Goal: Contribute content

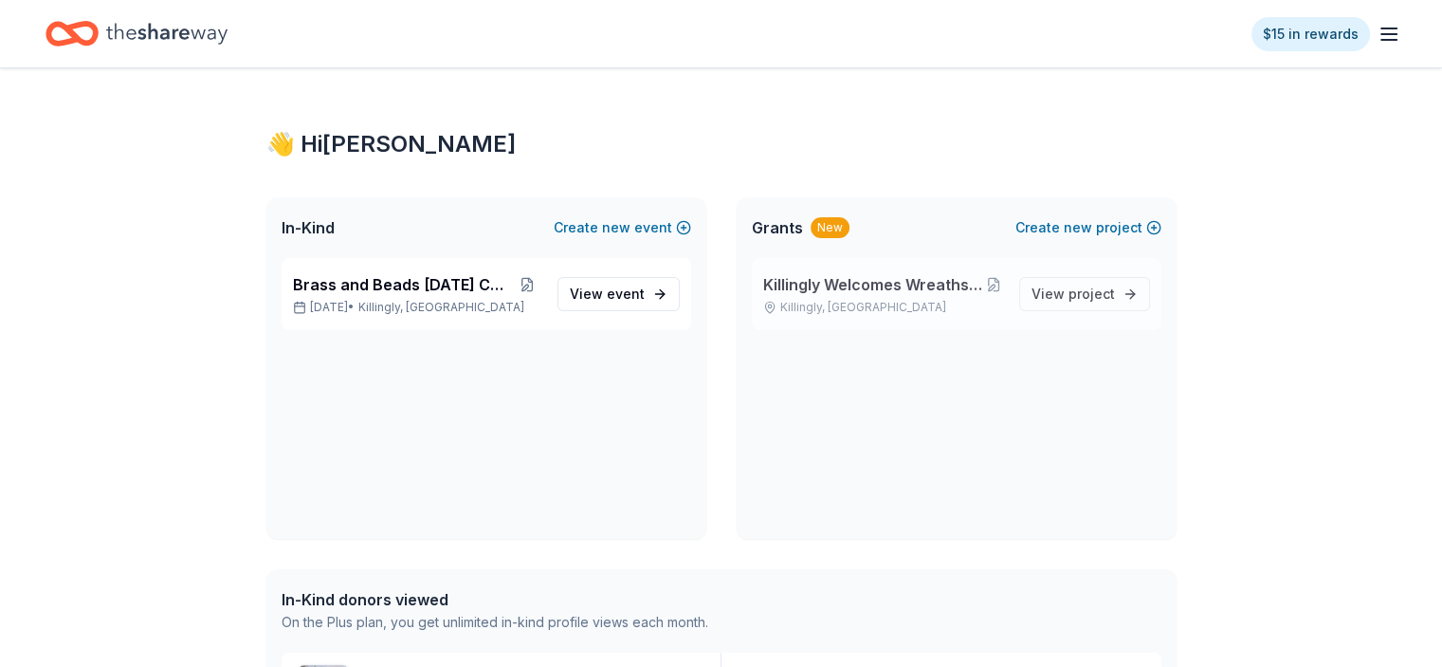
click at [918, 287] on span "Killingly Welcomes Wreaths Across [GEOGRAPHIC_DATA]" at bounding box center [873, 284] width 221 height 23
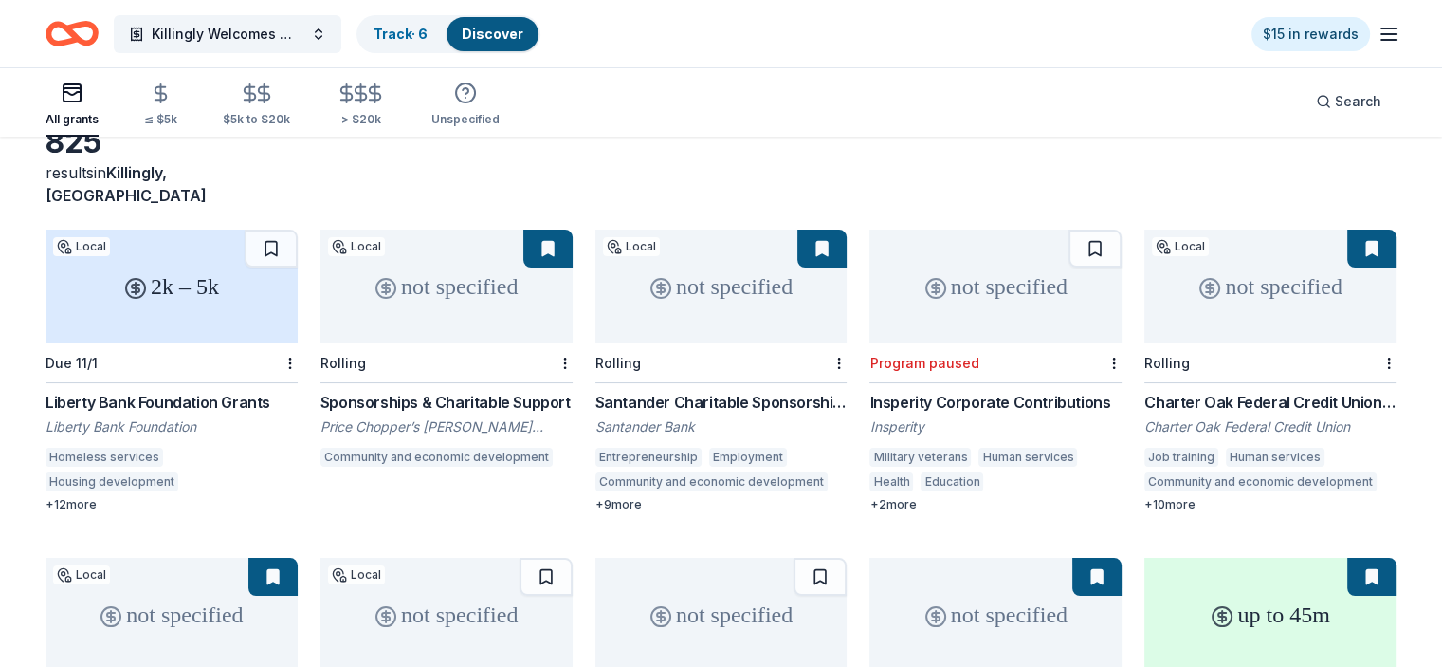
scroll to position [95, 0]
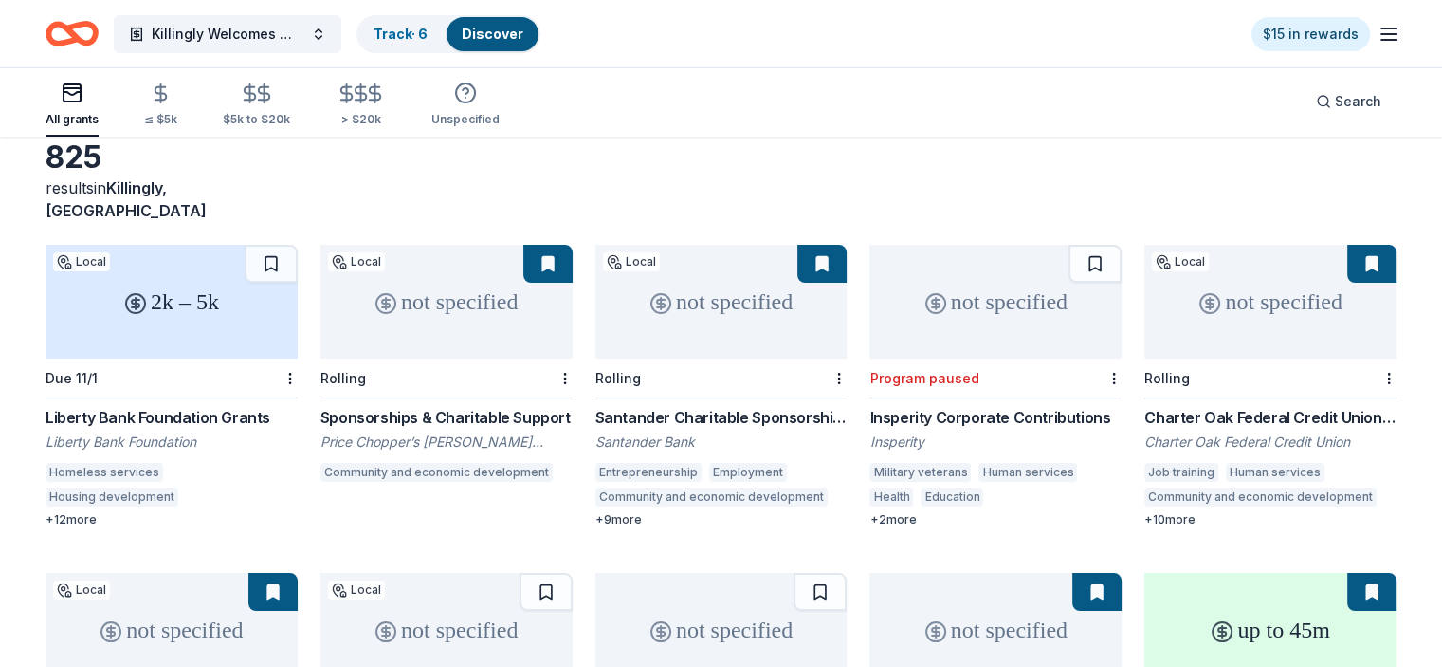
click at [101, 512] on div "+ 12 more" at bounding box center [172, 519] width 252 height 15
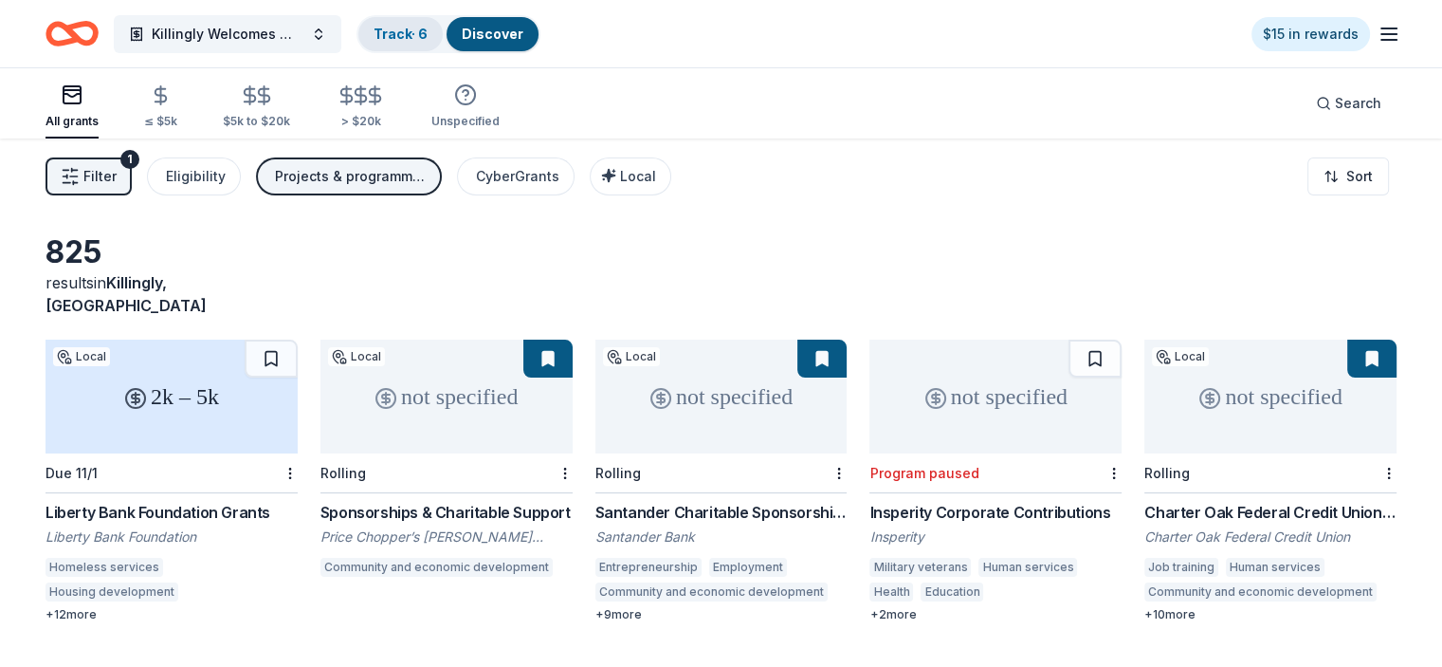
click at [428, 35] on link "Track · 6" at bounding box center [401, 34] width 54 height 16
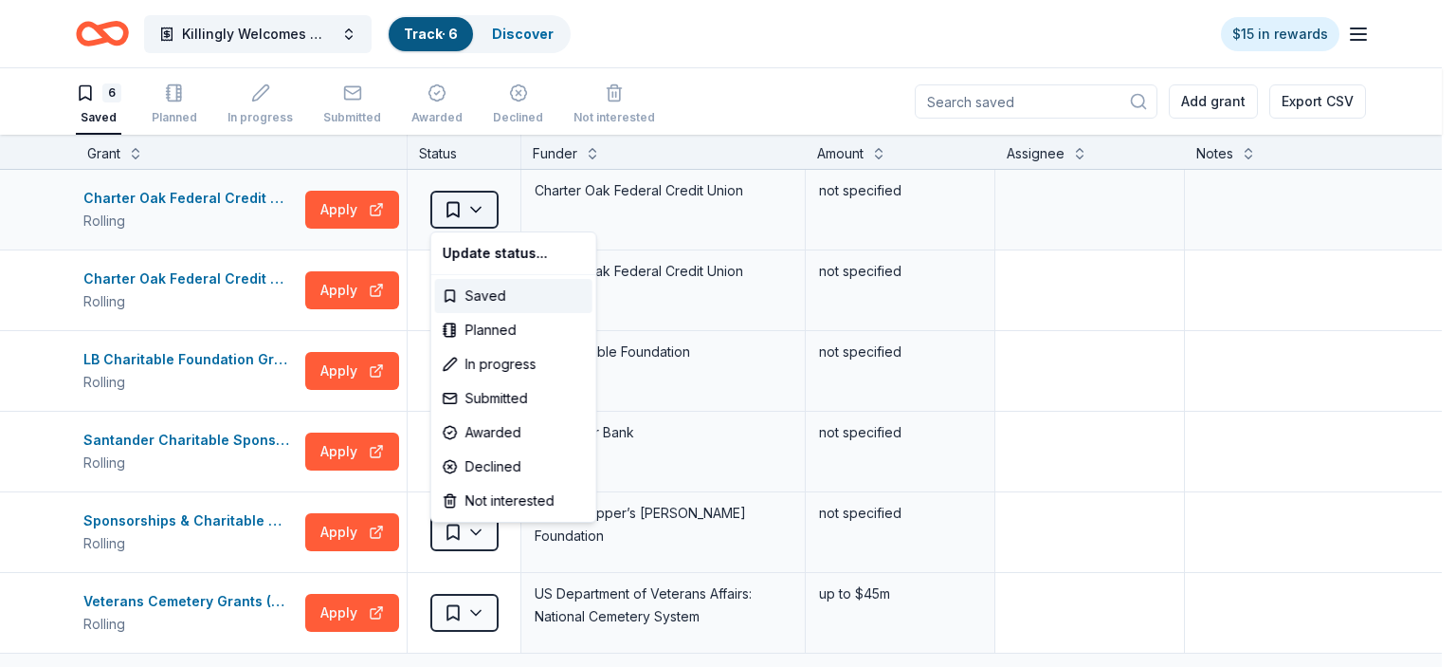
click at [475, 208] on html "Killingly Welcomes Wreaths Across America Track · 6 Discover $15 in rewards 6 S…" at bounding box center [728, 333] width 1456 height 667
click at [485, 428] on div "Awarded" at bounding box center [513, 432] width 157 height 34
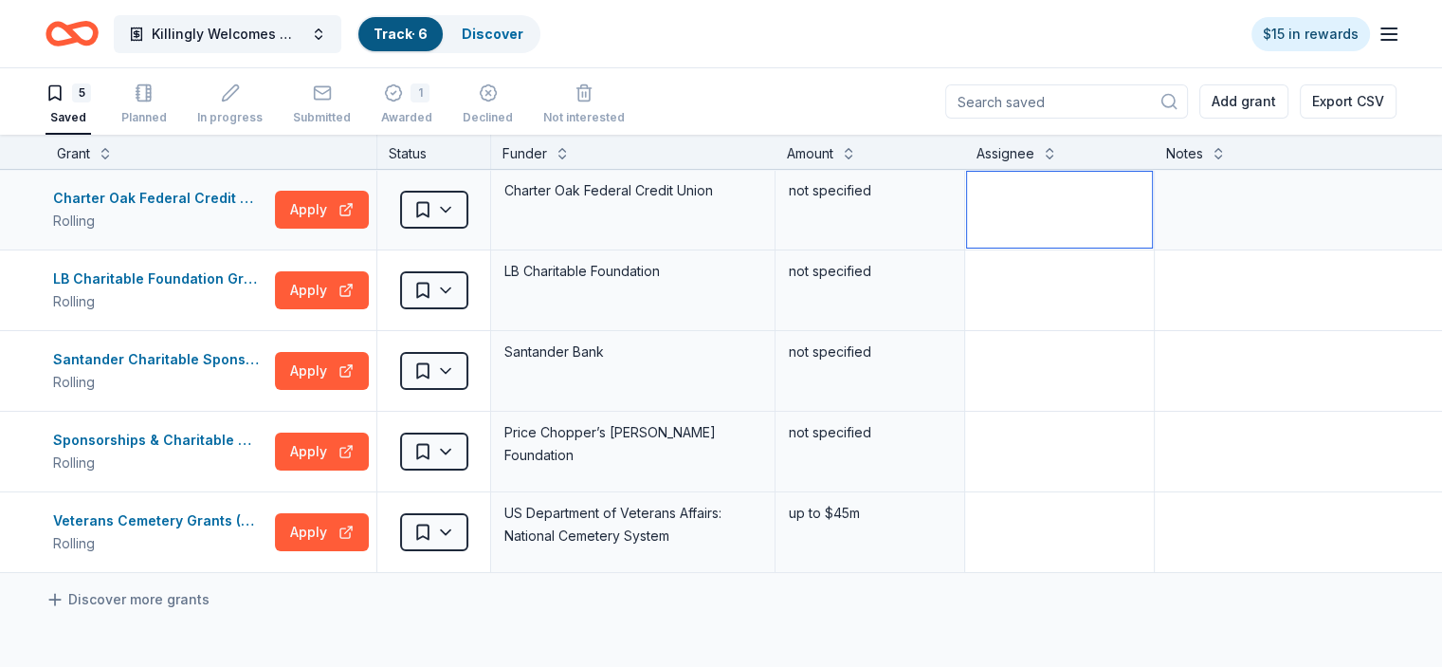
click at [1116, 213] on textarea at bounding box center [1059, 210] width 185 height 76
type textarea "Ashley Hague"
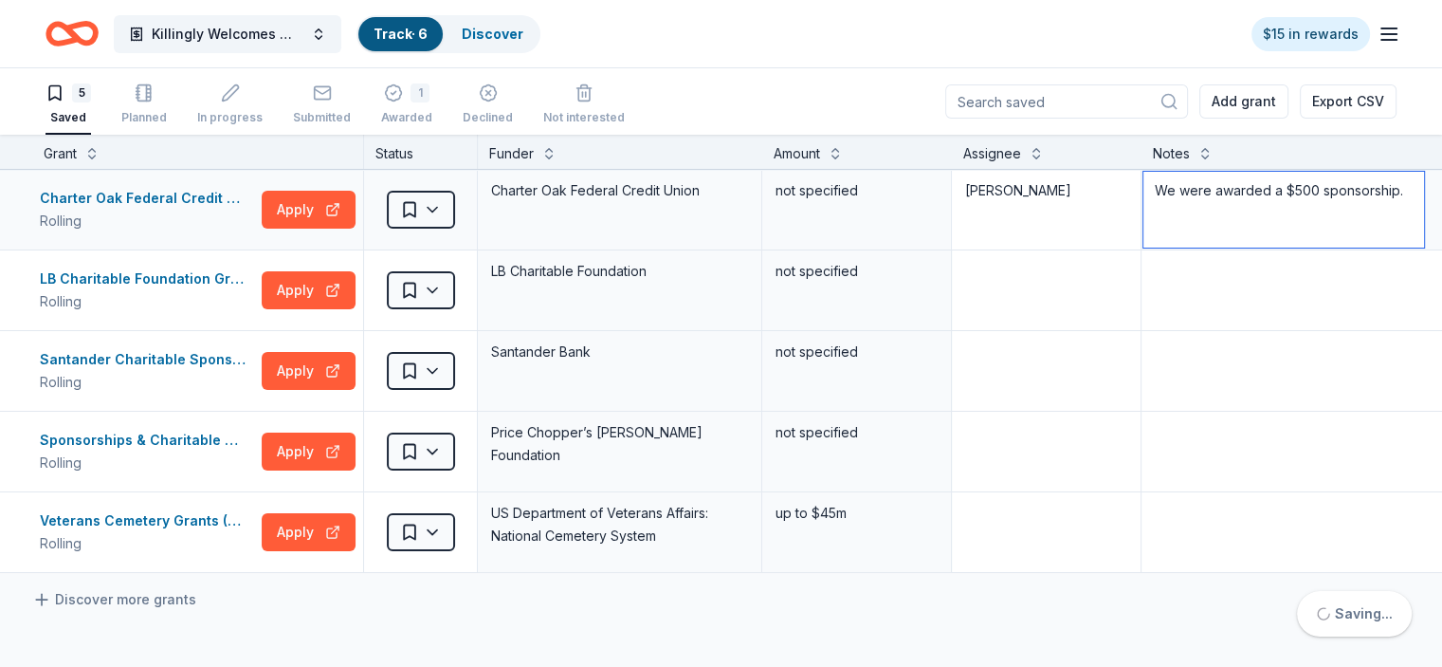
scroll to position [0, 17]
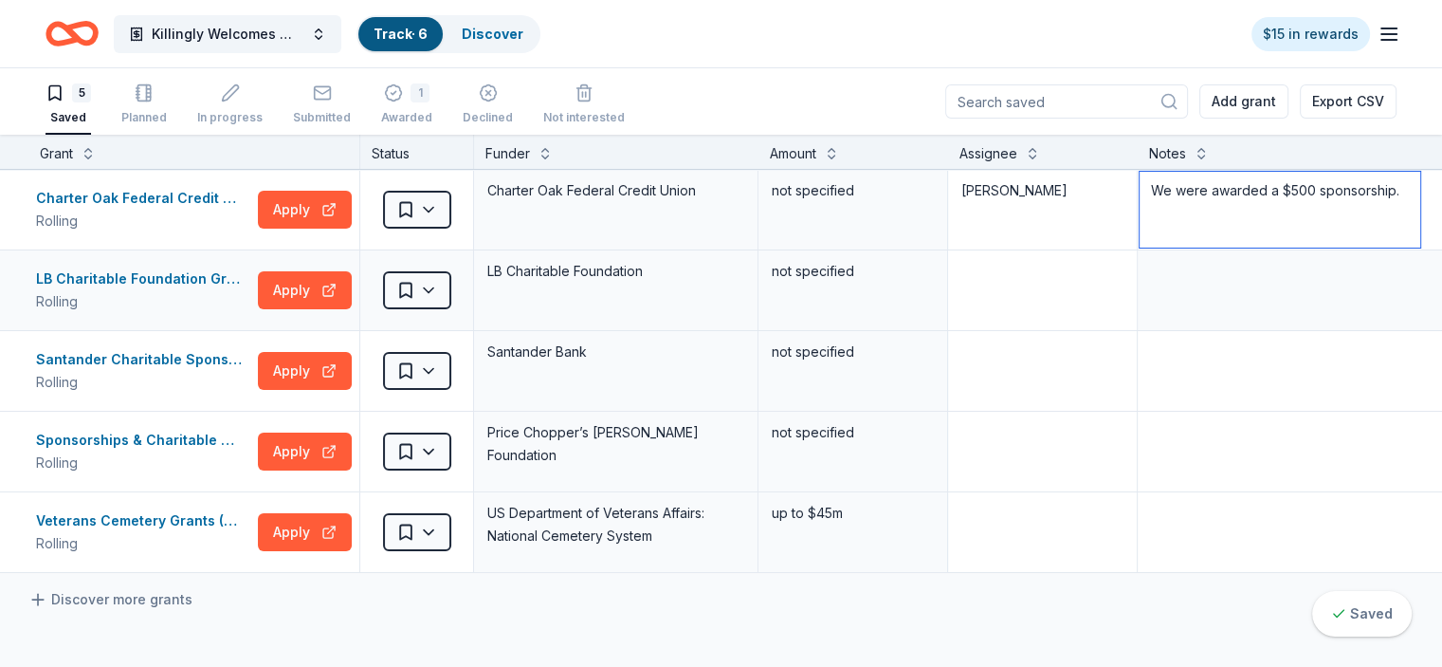
type textarea "We were awarded a $500 sponsorship."
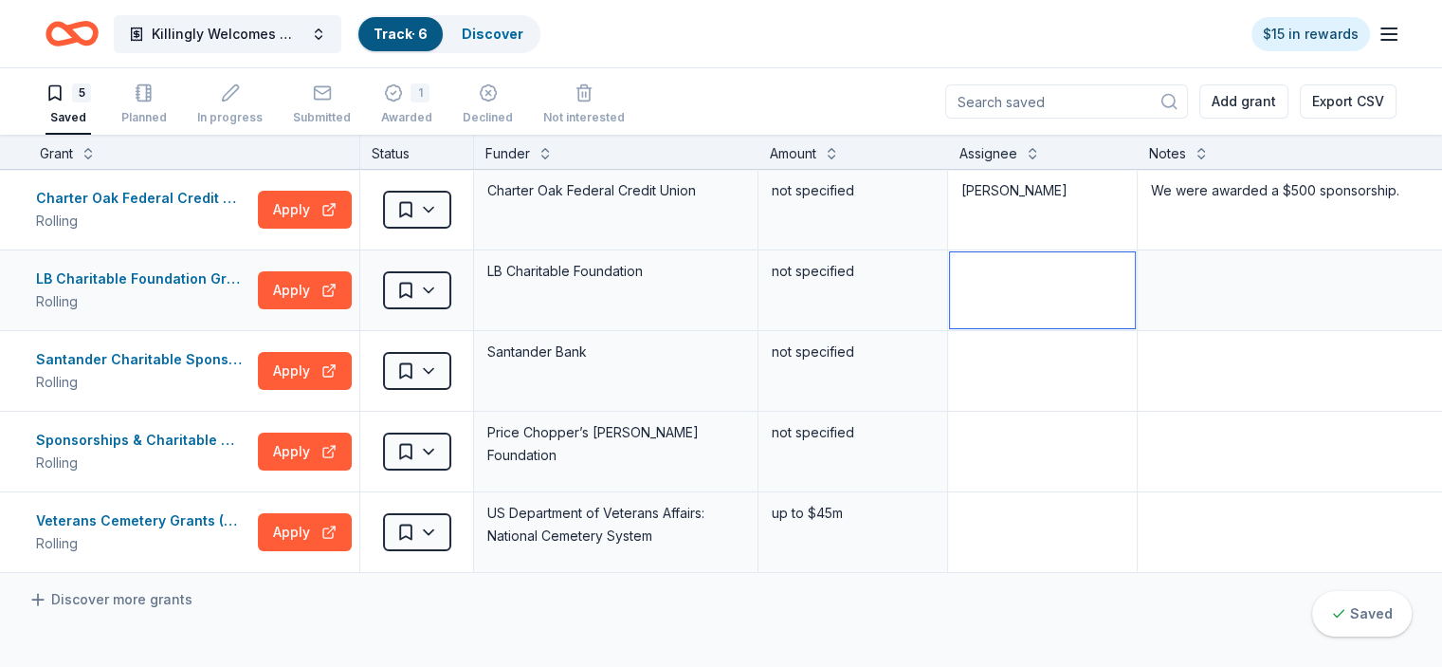
click at [1121, 303] on textarea at bounding box center [1042, 290] width 185 height 76
click at [516, 31] on link "Discover" at bounding box center [493, 34] width 62 height 16
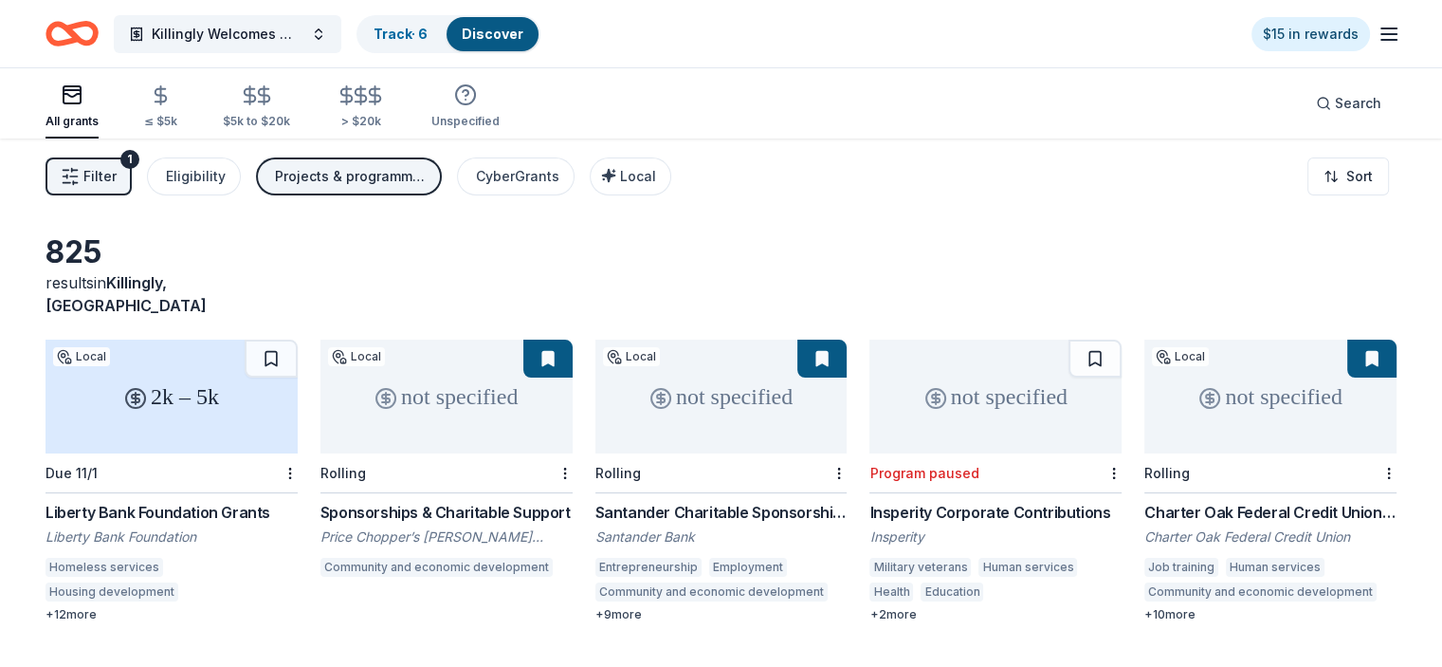
scroll to position [95, 0]
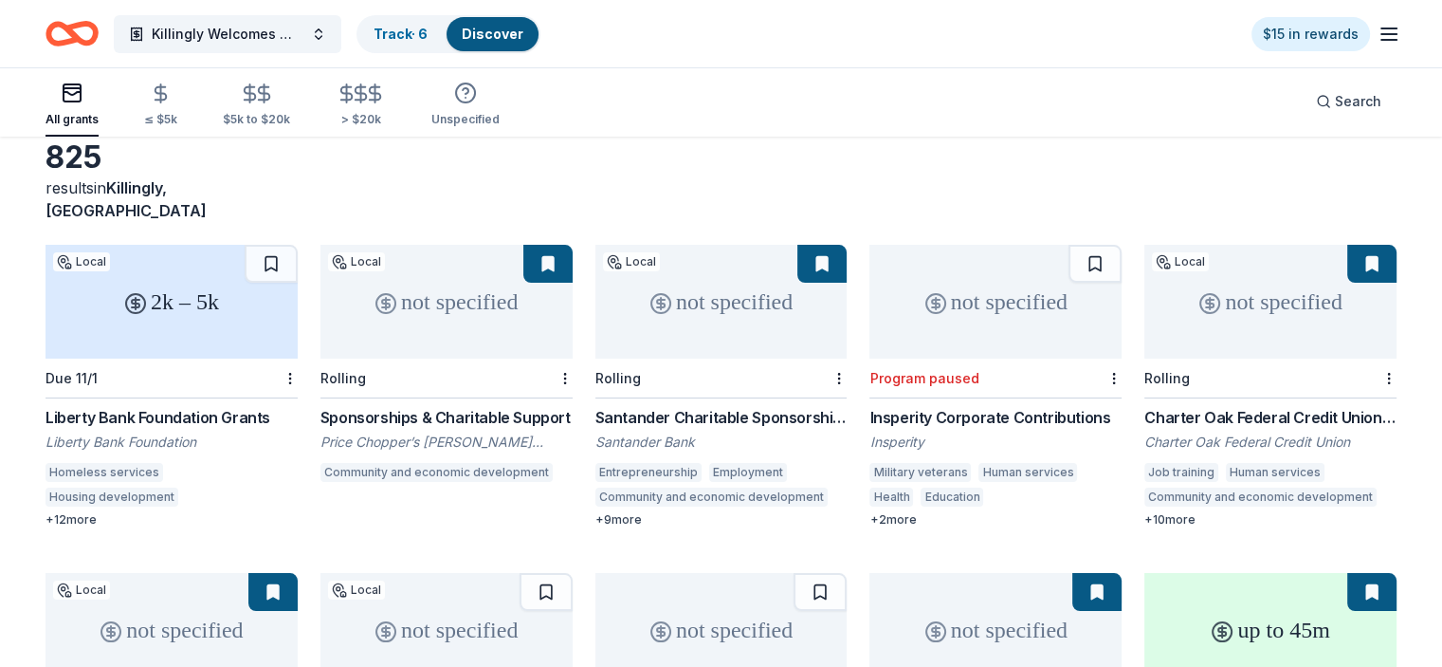
click at [455, 303] on div "not specified" at bounding box center [446, 302] width 252 height 114
click at [769, 406] on div "Santander Charitable Sponsorship Program" at bounding box center [721, 417] width 252 height 23
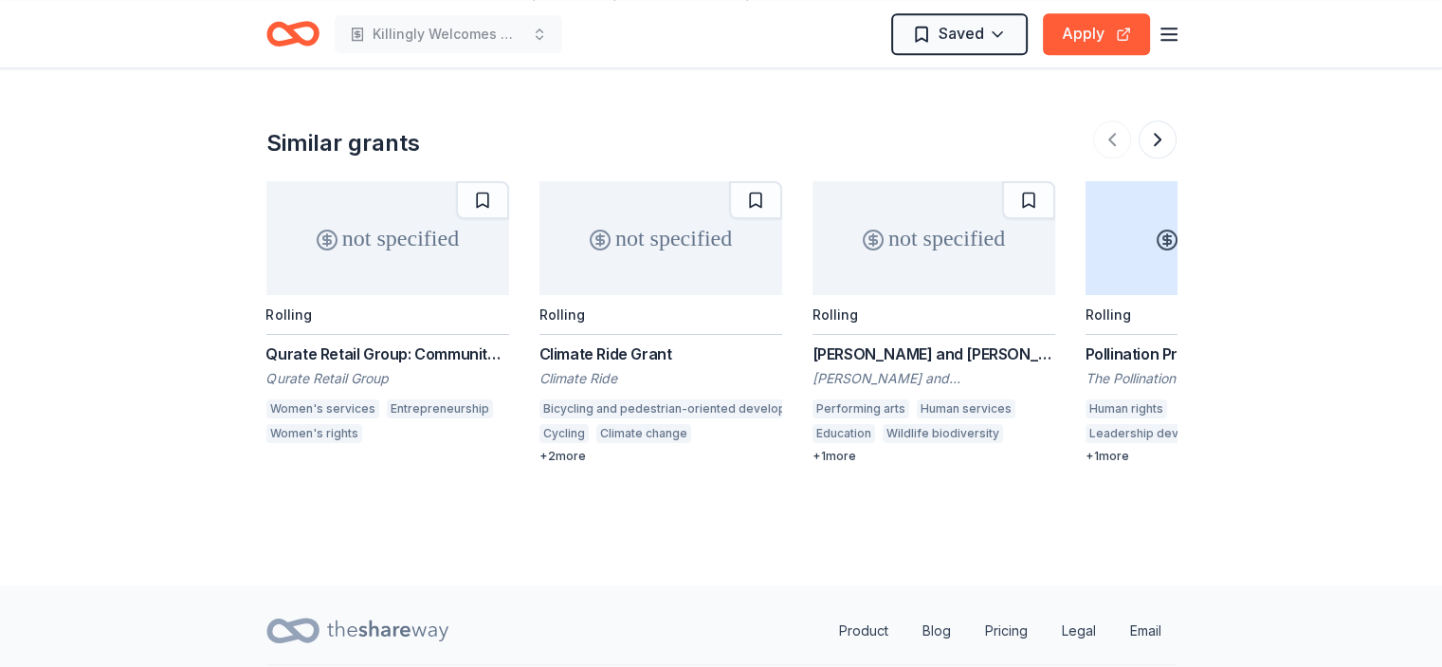
scroll to position [1896, 0]
click at [1157, 118] on button at bounding box center [1158, 137] width 38 height 38
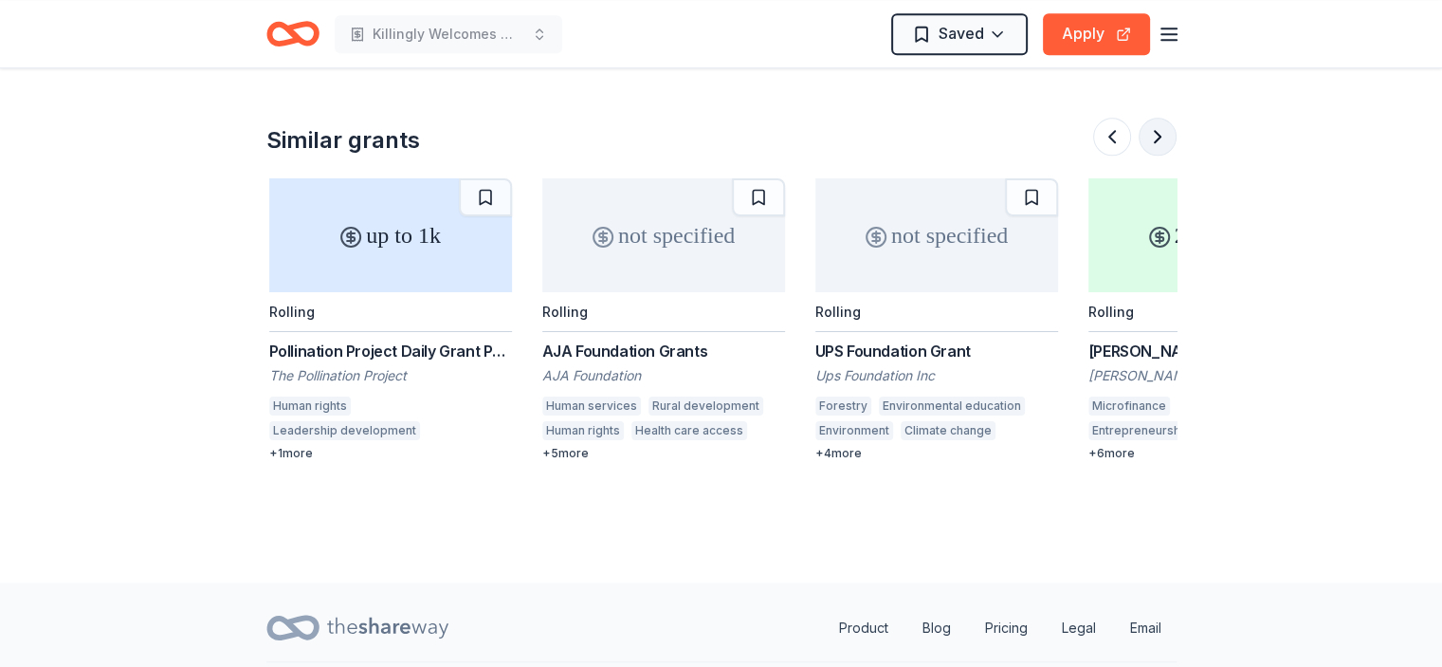
scroll to position [0, 819]
click at [1157, 118] on button at bounding box center [1158, 137] width 38 height 38
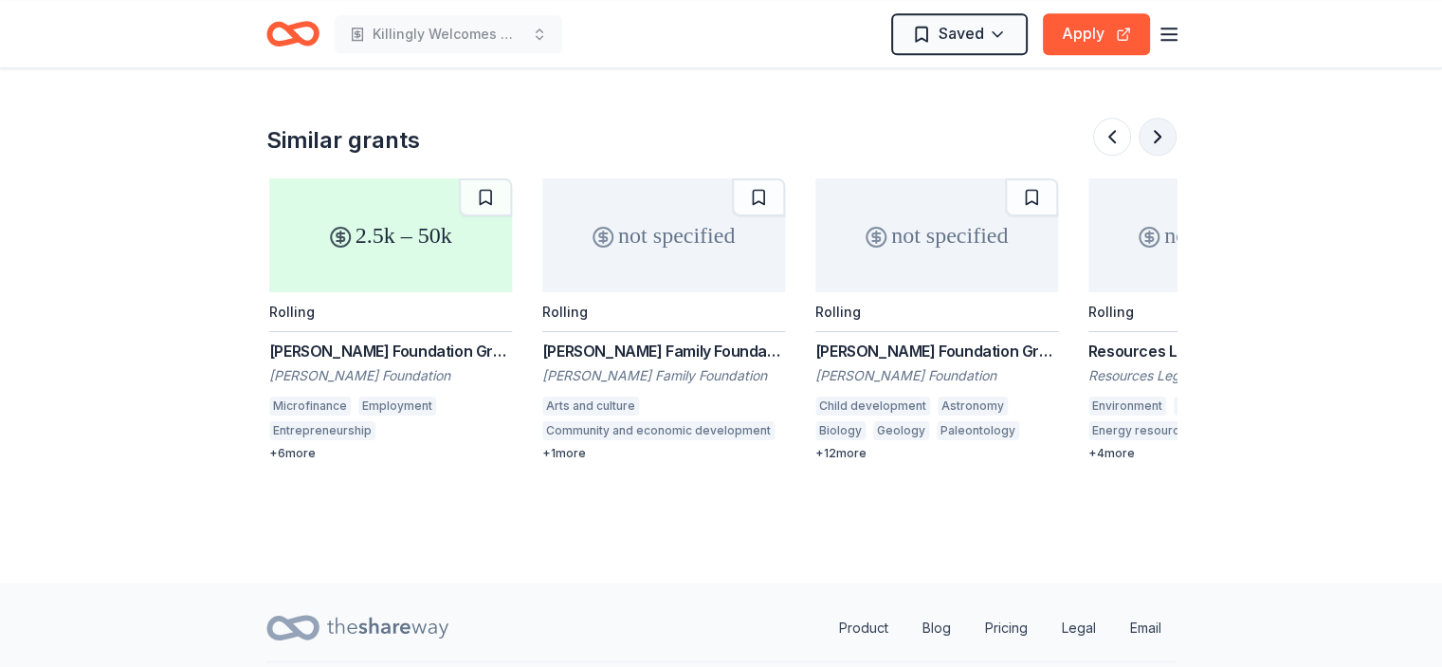
scroll to position [0, 1638]
click at [658, 339] on div "Zukerman Family Foundation Grant" at bounding box center [661, 350] width 243 height 23
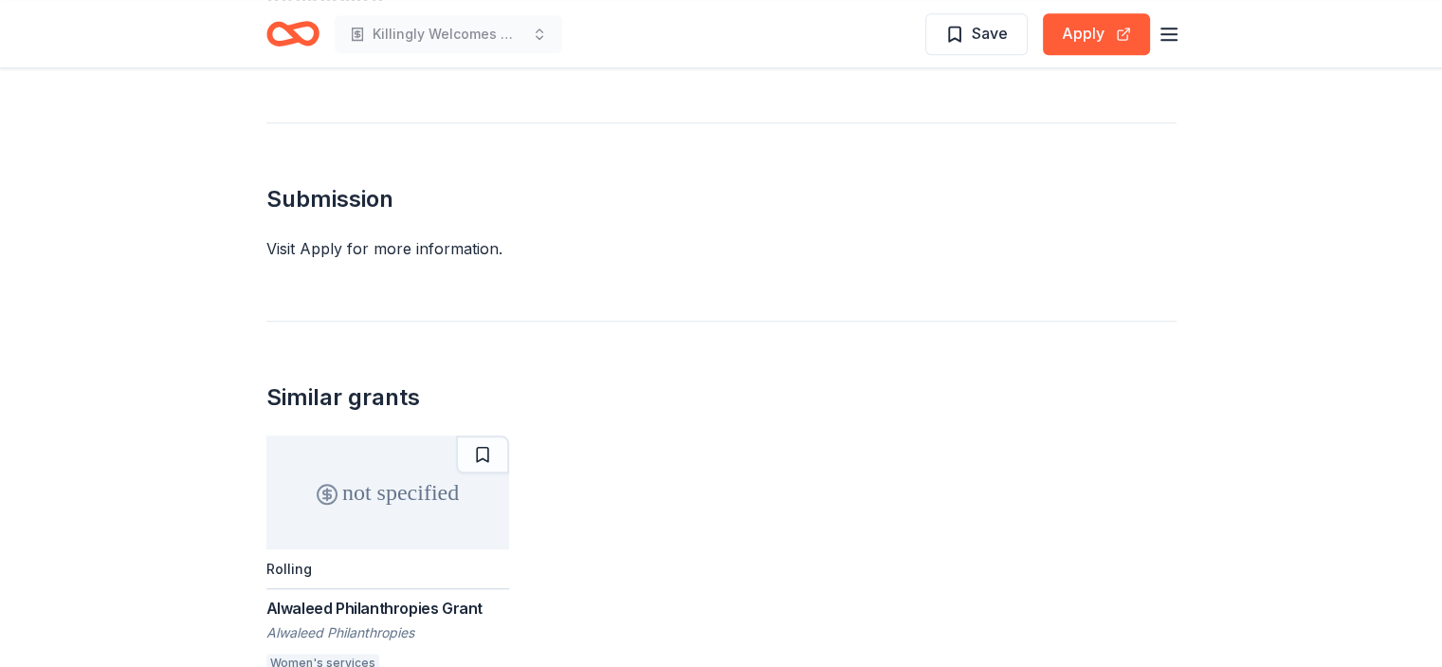
scroll to position [1602, 0]
